Goal: Task Accomplishment & Management: Complete application form

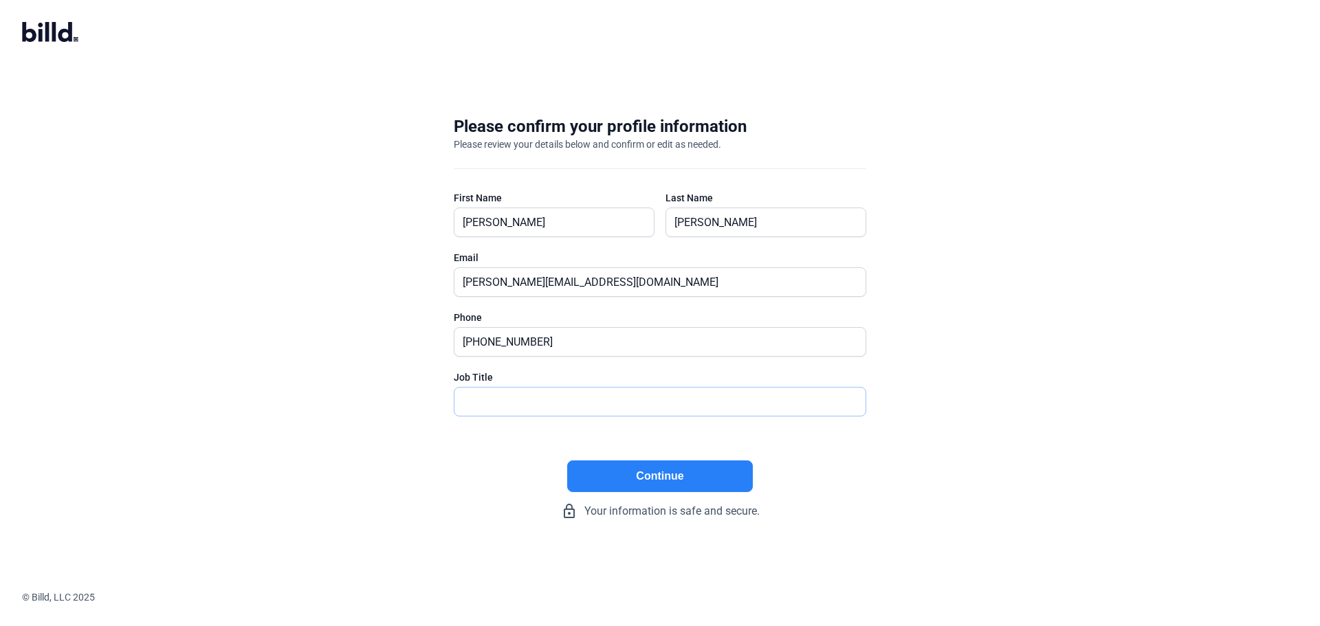
click at [670, 404] on input "text" at bounding box center [659, 402] width 411 height 28
type input "CEO"
click at [668, 468] on button "Continue" at bounding box center [660, 477] width 186 height 32
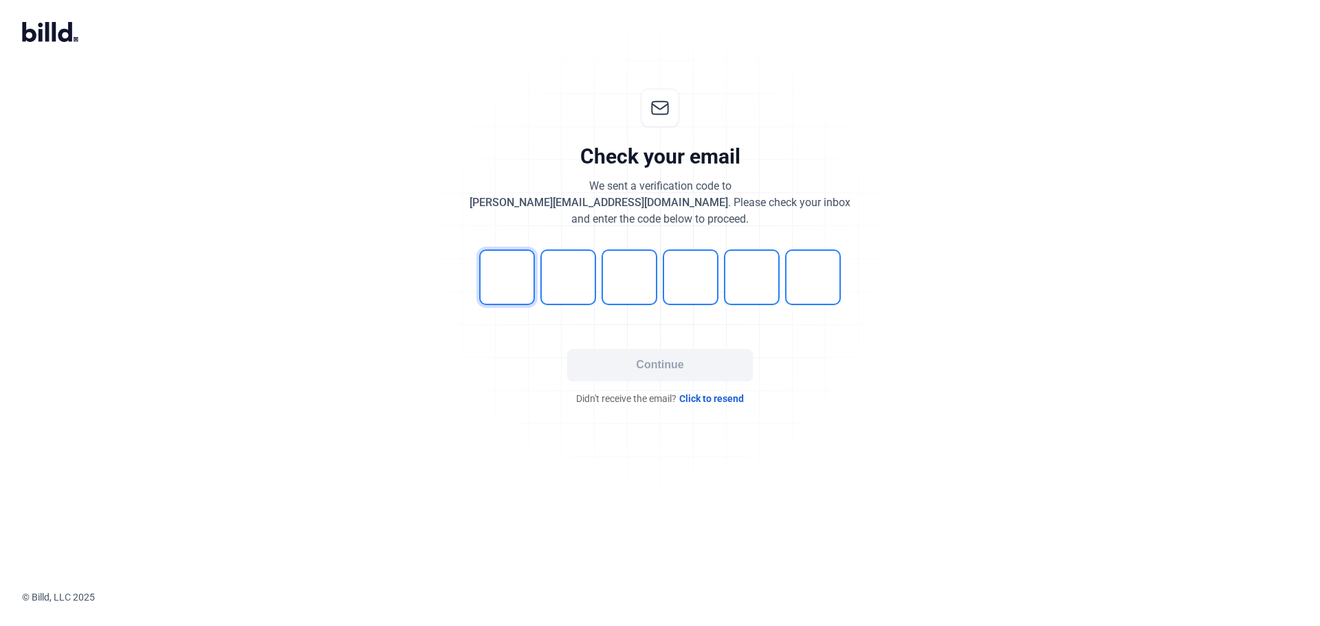
click at [510, 287] on input "tel" at bounding box center [507, 278] width 56 height 56
type input "4"
type input "1"
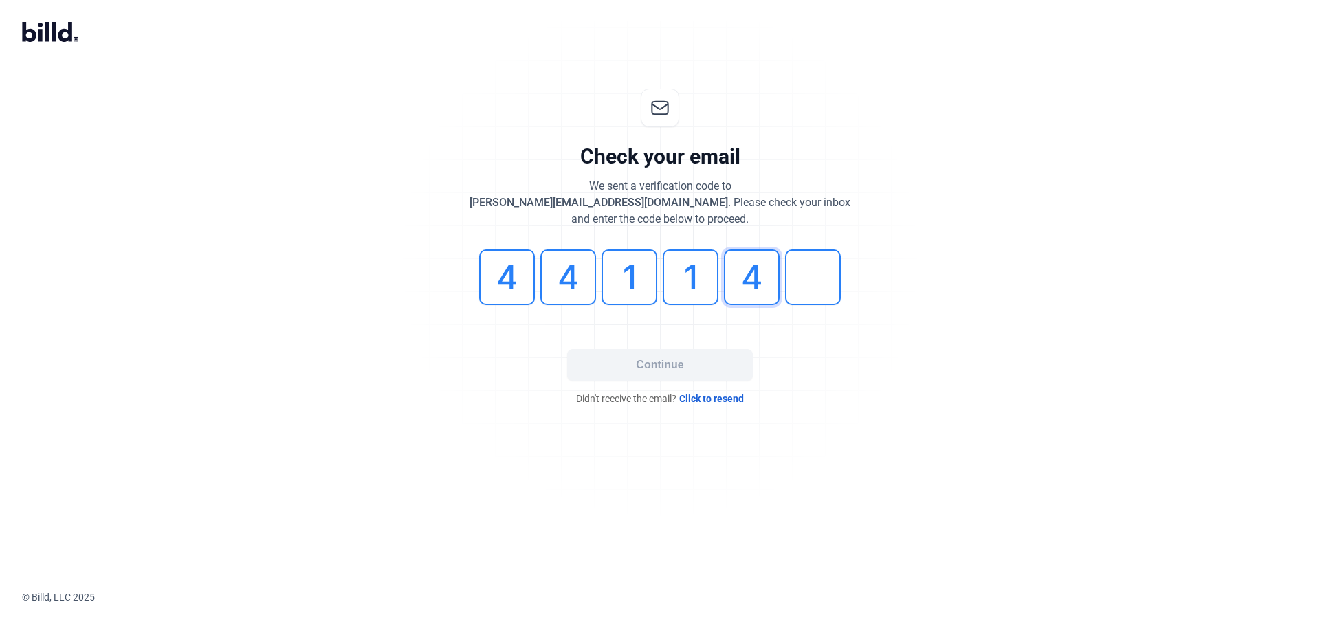
type input "4"
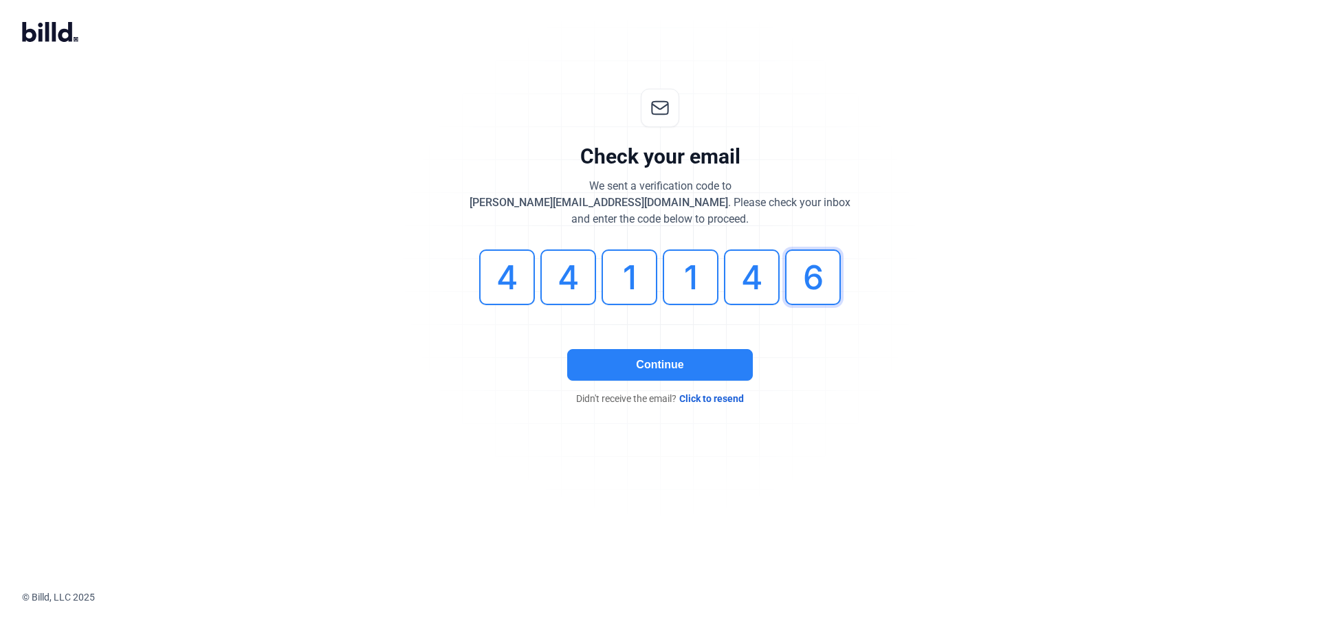
type input "6"
click at [595, 351] on button "Continue" at bounding box center [660, 365] width 186 height 32
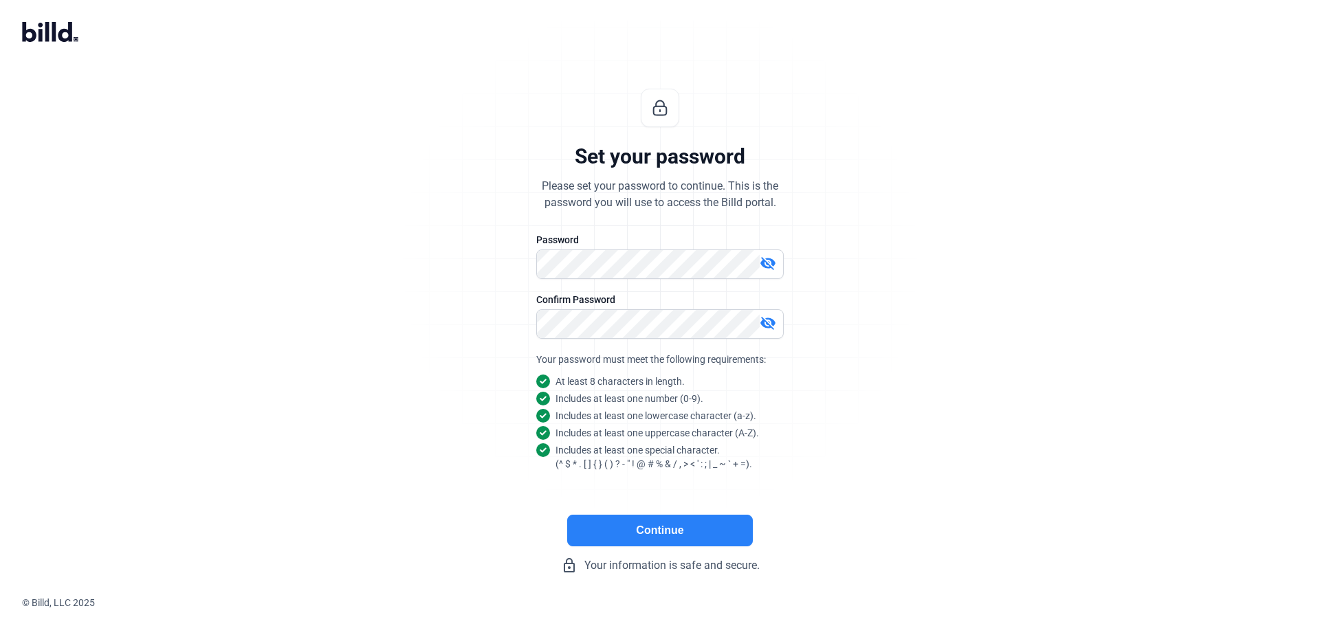
click at [770, 265] on mat-icon "visibility_off" at bounding box center [768, 263] width 17 height 17
click at [503, 247] on div "Set your password Please set your password to continue. This is the password yo…" at bounding box center [660, 331] width 457 height 529
click at [666, 521] on button "Continue" at bounding box center [660, 531] width 186 height 32
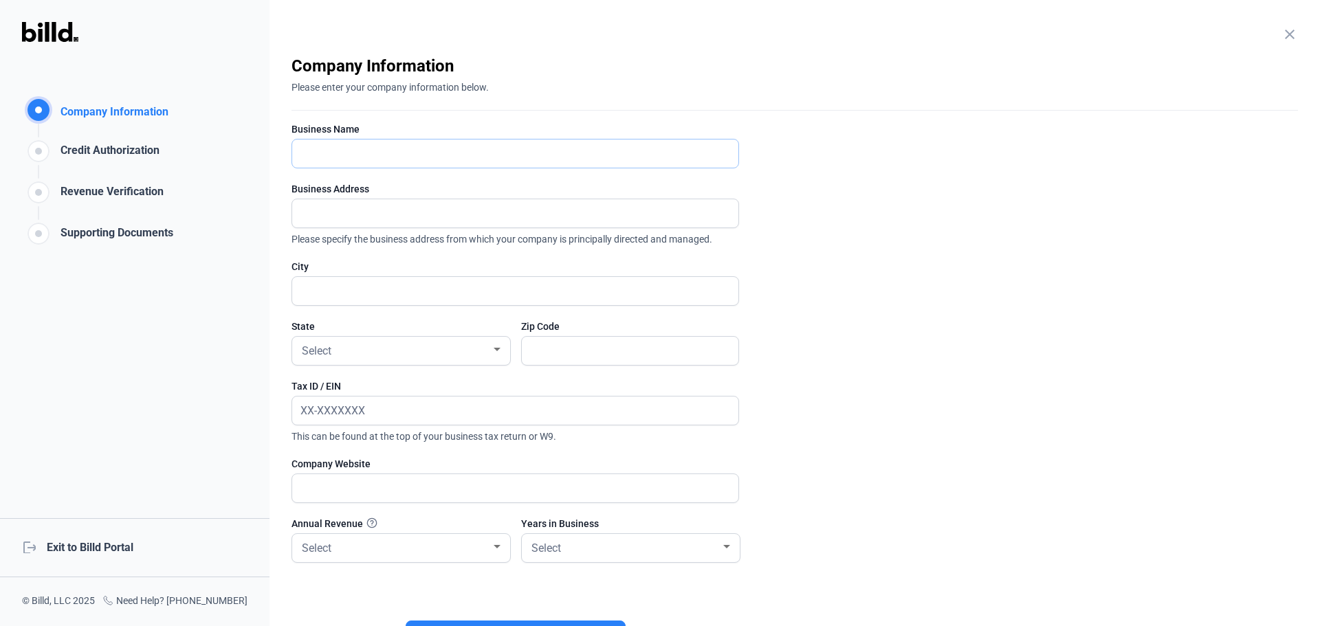
click at [598, 155] on input "text" at bounding box center [515, 154] width 446 height 28
type input "Applied Video Technology Inc"
type input "[STREET_ADDRESS][GEOGRAPHIC_DATA][STREET_ADDRESS]"
type input "[PERSON_NAME]"
type input "19442"
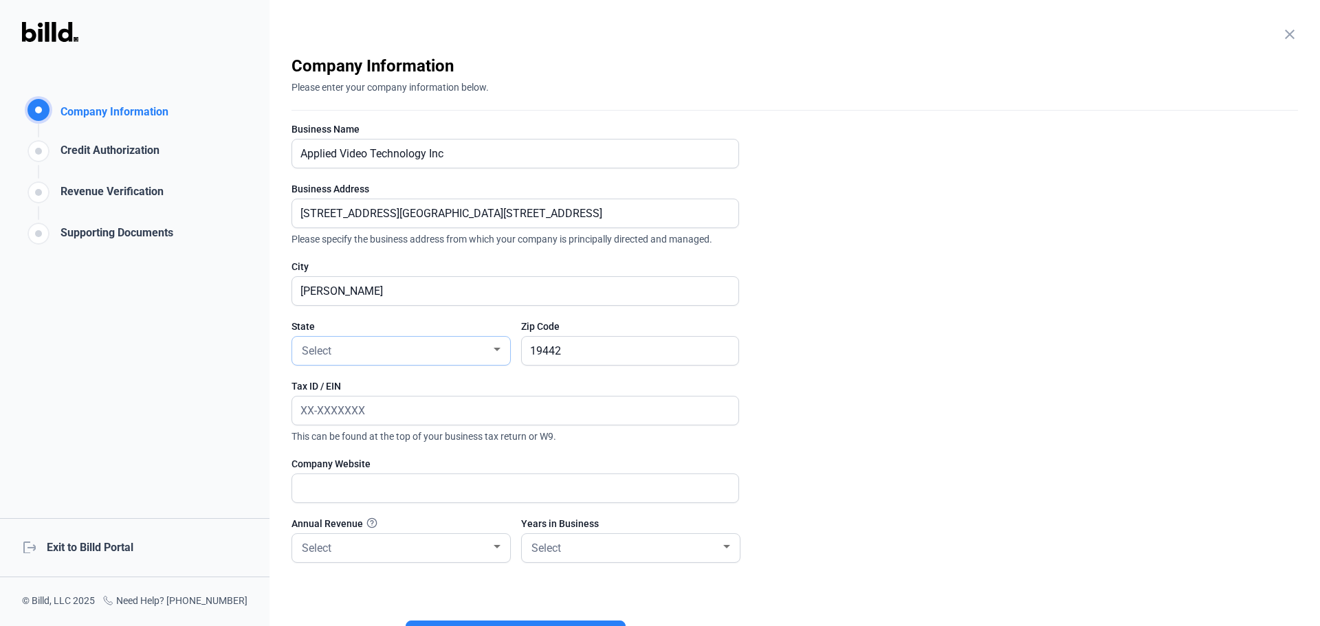
click at [429, 353] on div "Select" at bounding box center [395, 349] width 192 height 19
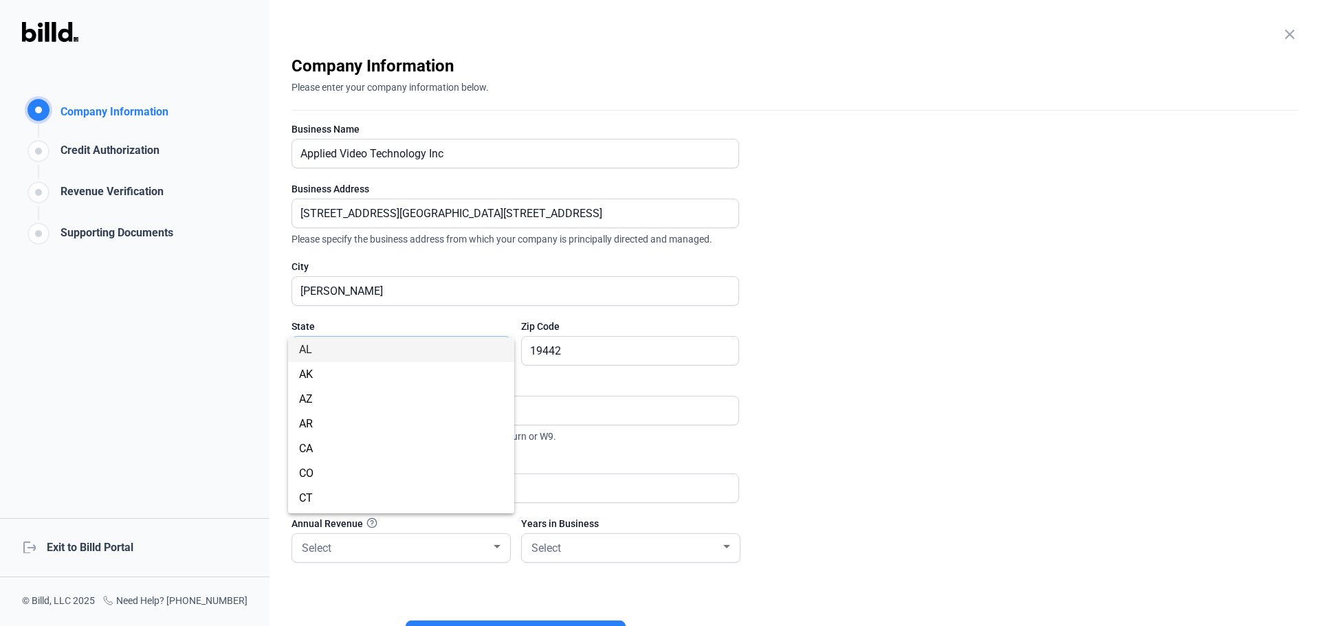
scroll to position [789, 0]
click at [347, 501] on span "PA" at bounding box center [401, 501] width 204 height 25
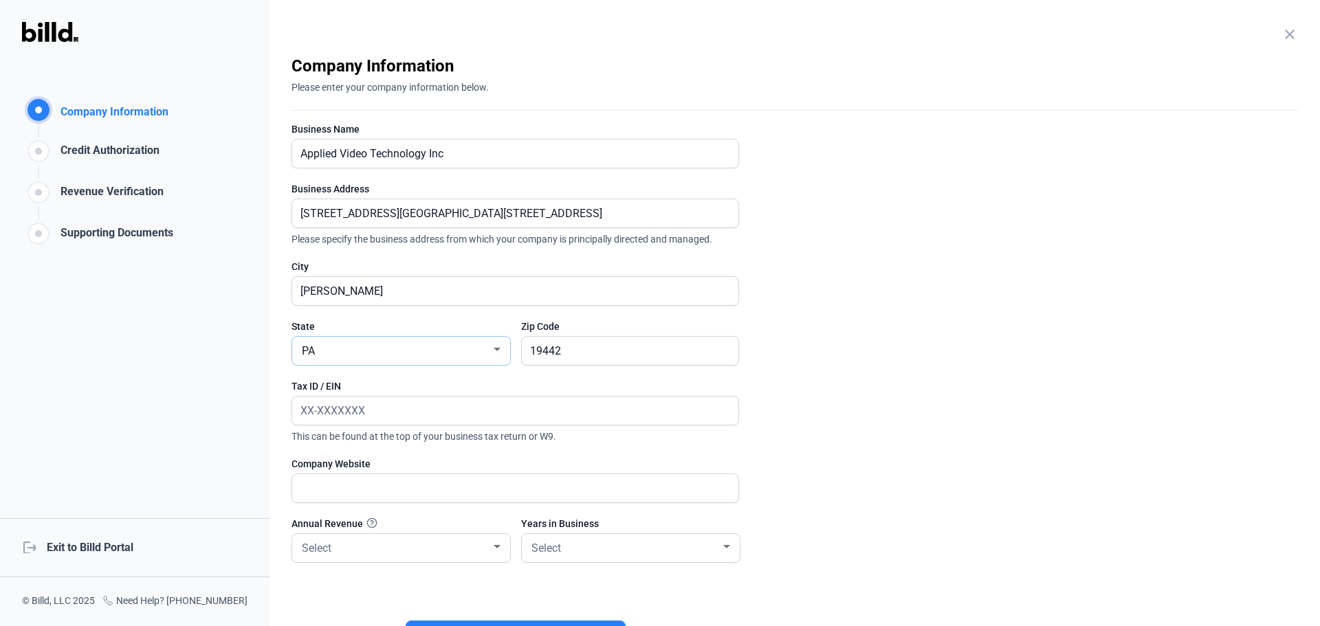
scroll to position [69, 0]
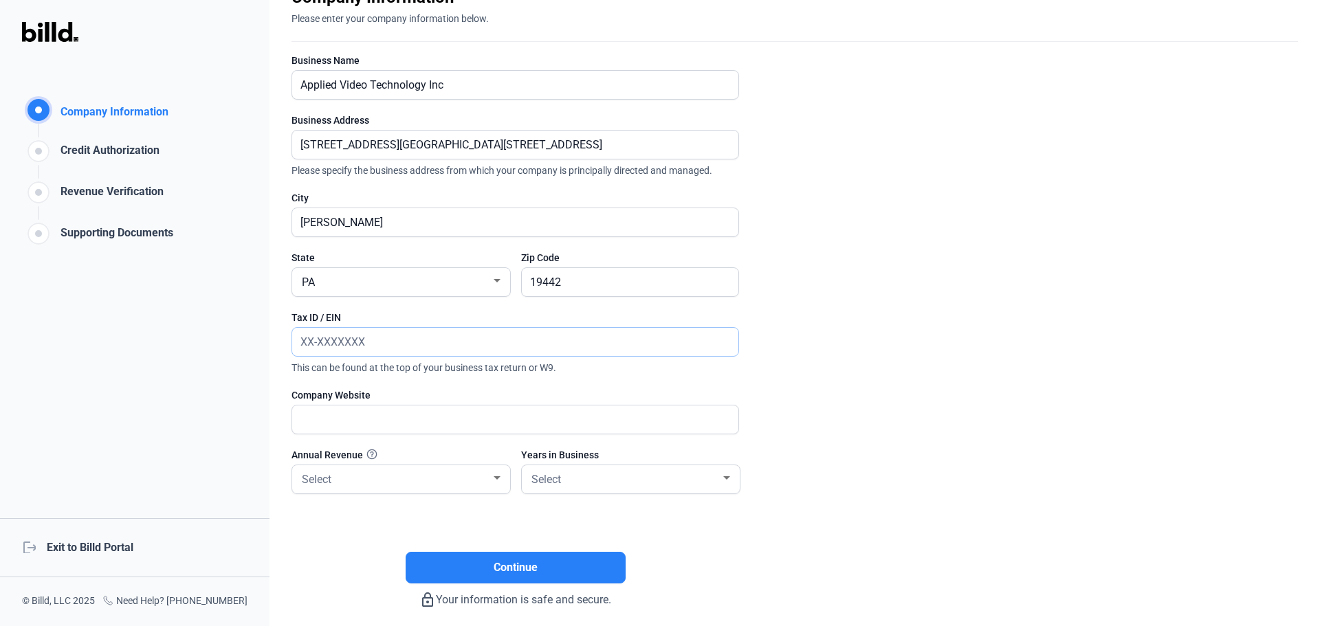
click at [451, 345] on input "text" at bounding box center [507, 342] width 431 height 28
type input "[US_EMPLOYER_IDENTIFICATION_NUMBER]"
click at [426, 426] on input "text" at bounding box center [515, 420] width 446 height 28
type input "[DOMAIN_NAME]"
click at [437, 471] on div "Select" at bounding box center [395, 478] width 192 height 19
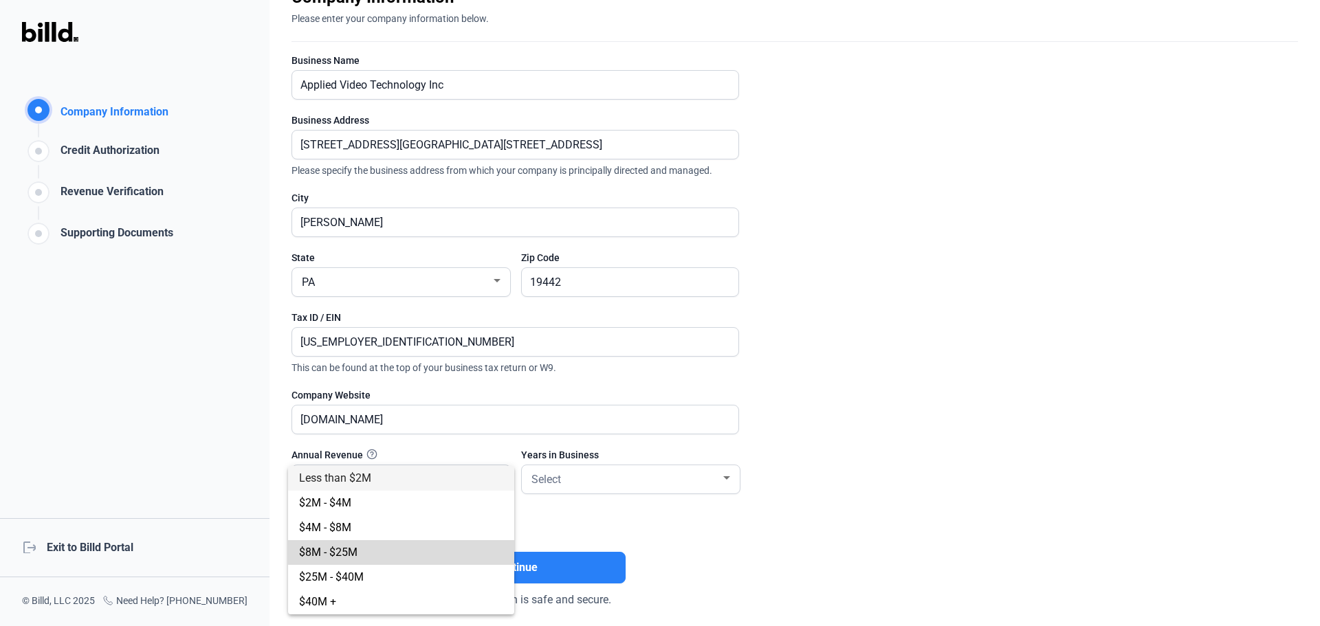
click at [417, 551] on span "$8M - $25M" at bounding box center [401, 552] width 204 height 25
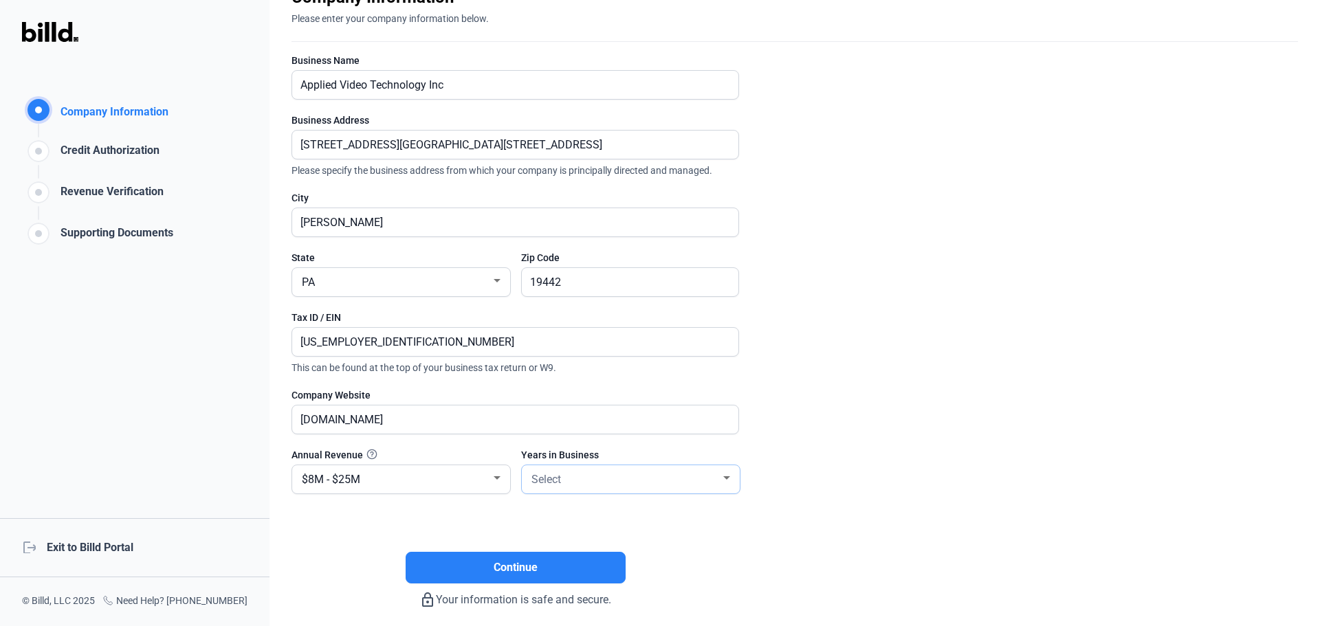
click at [719, 483] on div "Select" at bounding box center [625, 478] width 192 height 19
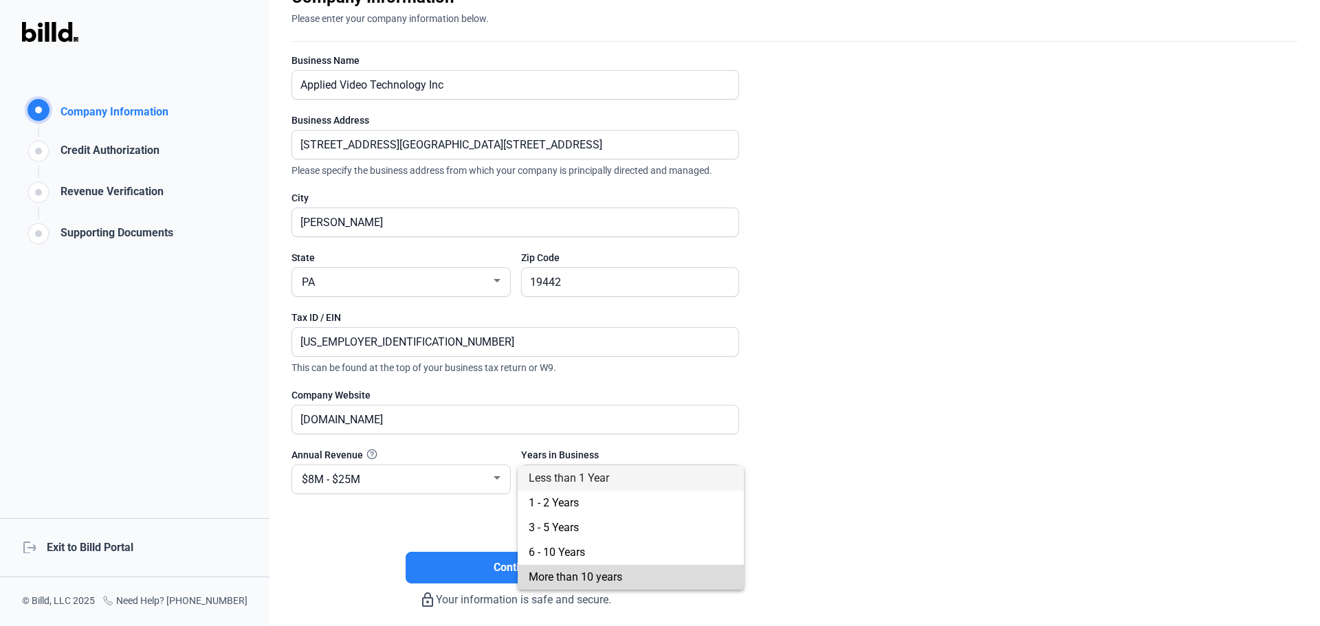
click at [672, 574] on span "More than 10 years" at bounding box center [631, 577] width 204 height 25
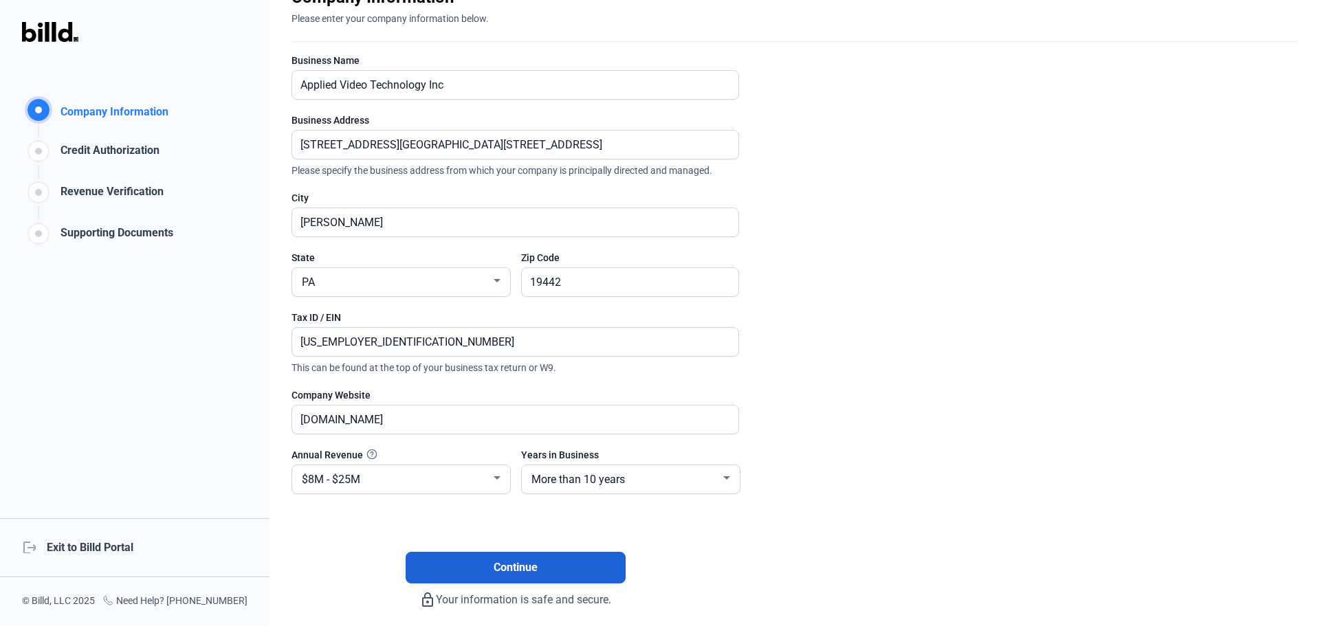
click at [553, 569] on button "Continue" at bounding box center [516, 568] width 220 height 32
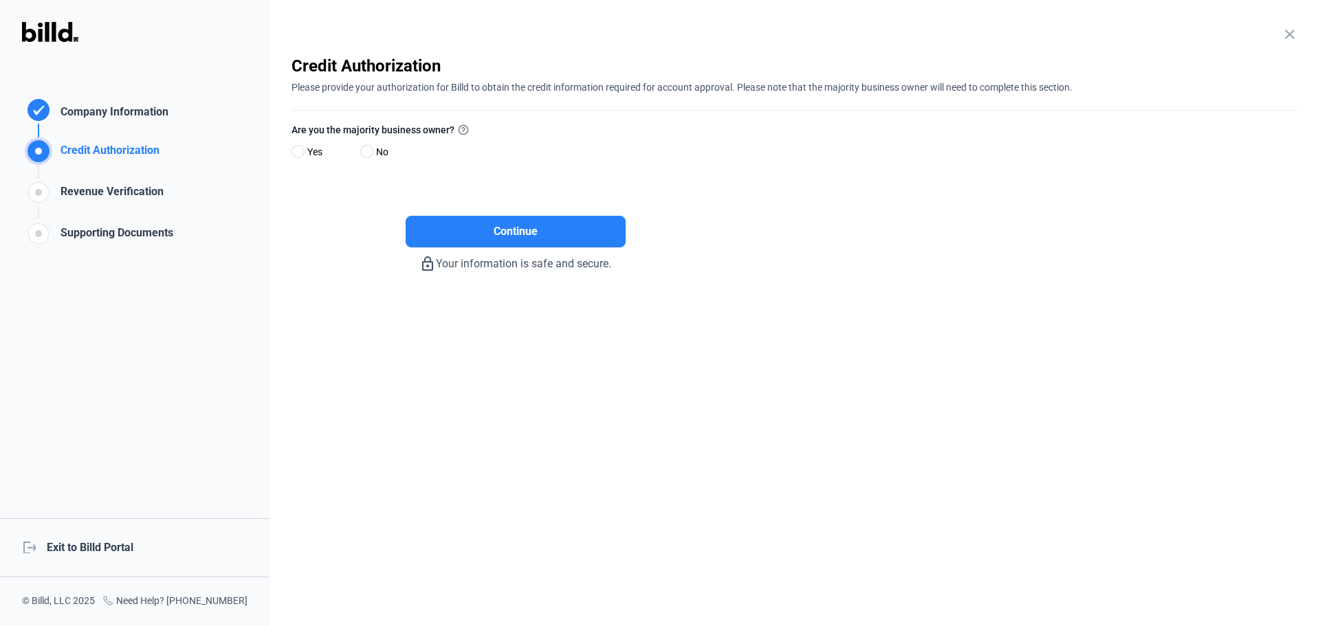
scroll to position [0, 0]
click at [298, 148] on span at bounding box center [298, 151] width 13 height 13
click at [298, 148] on input "Yes" at bounding box center [297, 152] width 10 height 10
radio input "true"
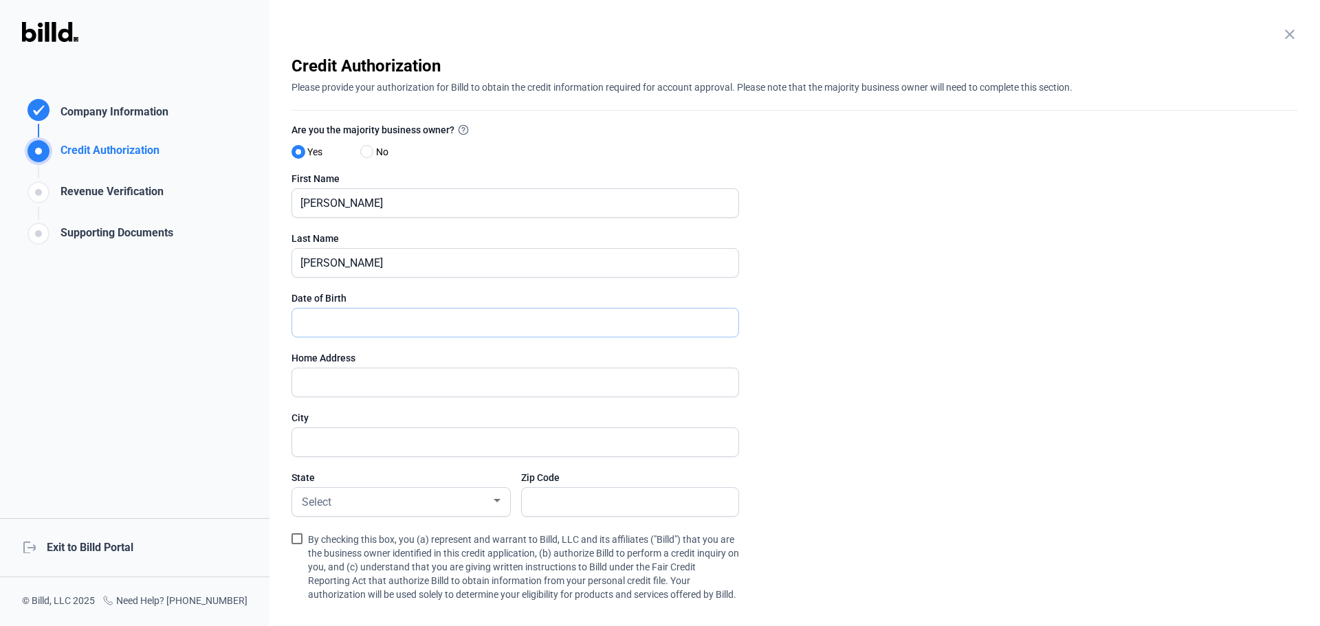
click at [393, 331] on input "text" at bounding box center [515, 323] width 446 height 28
